Goal: Navigation & Orientation: Find specific page/section

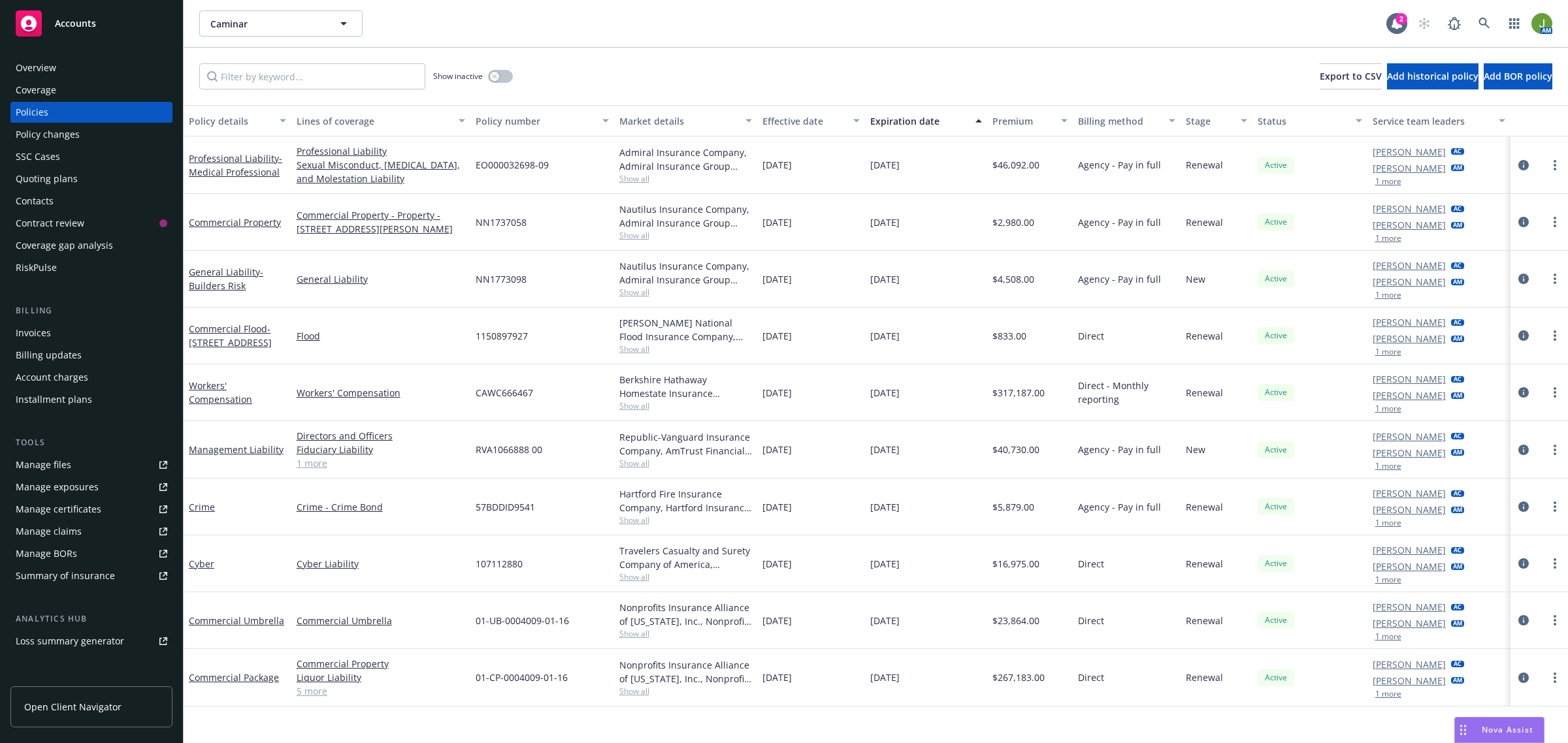
click at [974, 34] on div "Caminar Caminar" at bounding box center [793, 23] width 1187 height 26
